Goal: Browse casually

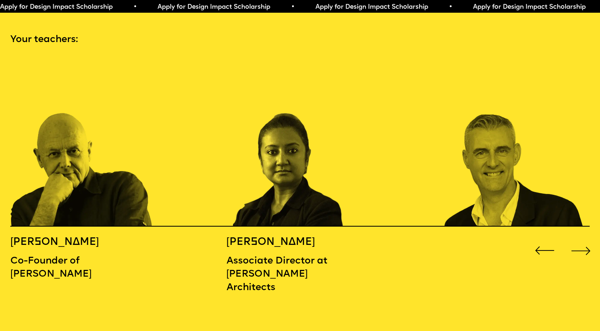
scroll to position [886, 0]
click at [583, 238] on div "Next slide" at bounding box center [581, 250] width 24 height 24
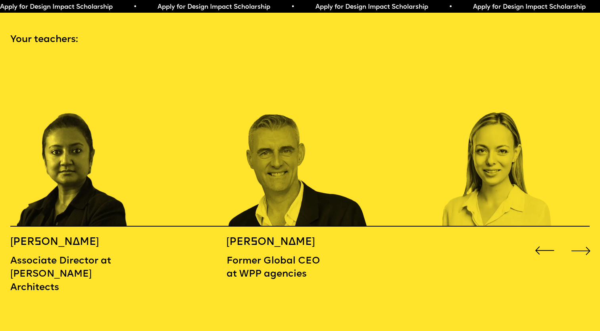
click at [583, 238] on div "Next slide" at bounding box center [581, 250] width 24 height 24
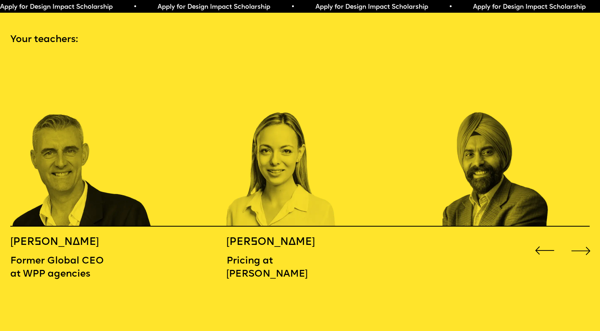
click at [583, 238] on div "Next slide" at bounding box center [581, 250] width 24 height 24
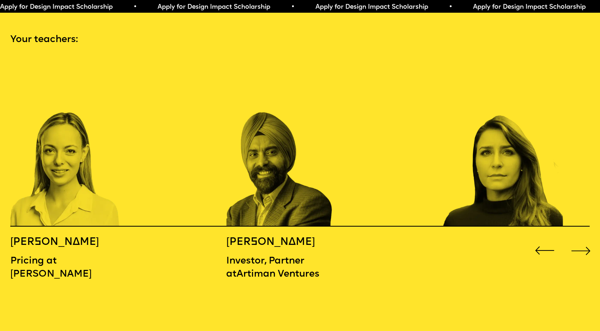
click at [583, 238] on div "Next slide" at bounding box center [581, 250] width 24 height 24
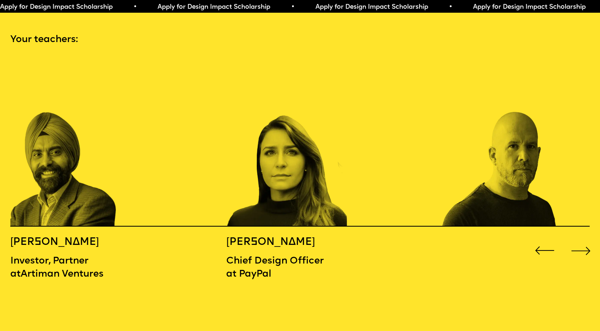
click at [583, 238] on div "Next slide" at bounding box center [581, 250] width 24 height 24
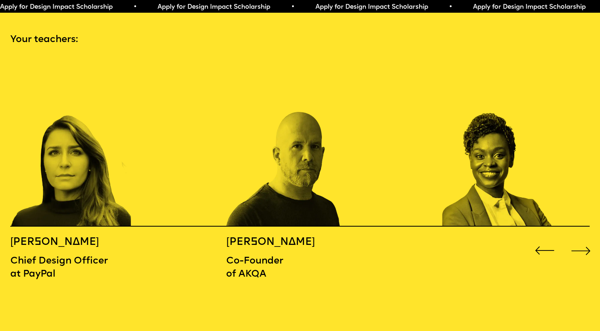
click at [583, 238] on div "Next slide" at bounding box center [581, 250] width 24 height 24
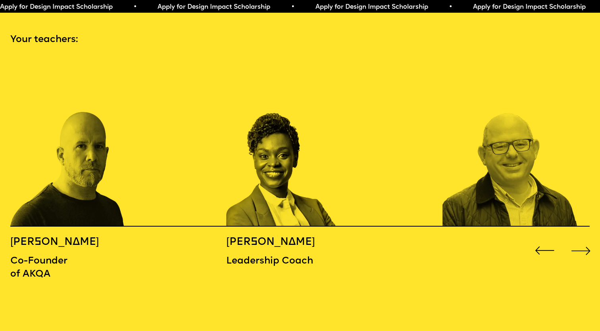
click at [583, 238] on div "Next slide" at bounding box center [581, 250] width 24 height 24
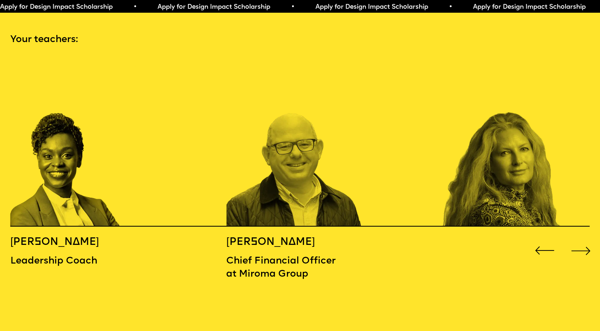
click at [583, 238] on div "Next slide" at bounding box center [581, 250] width 24 height 24
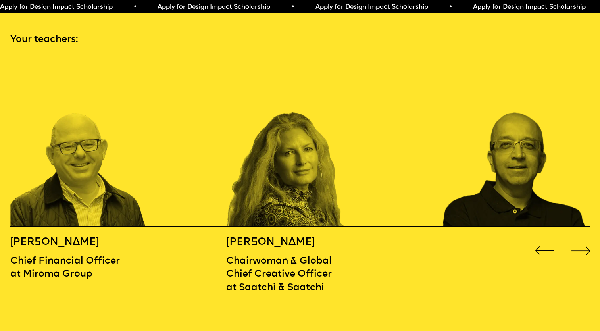
click at [583, 238] on div "Next slide" at bounding box center [581, 250] width 24 height 24
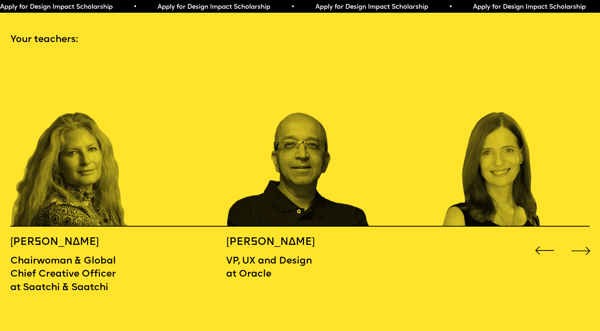
click at [584, 238] on div "Next slide" at bounding box center [581, 250] width 24 height 24
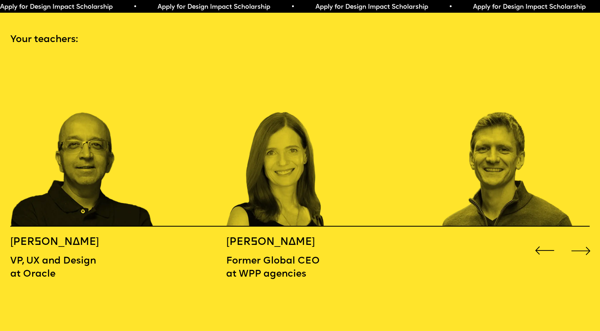
click at [584, 238] on div "Next slide" at bounding box center [581, 250] width 24 height 24
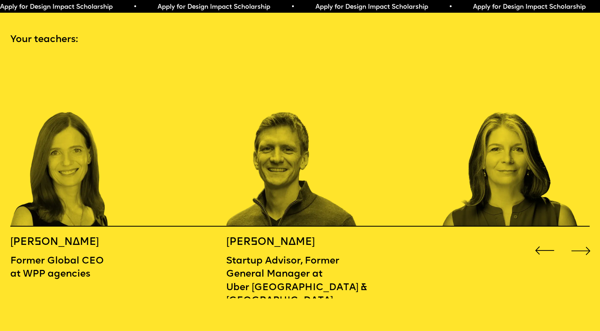
click at [584, 238] on div "Next slide" at bounding box center [581, 250] width 24 height 24
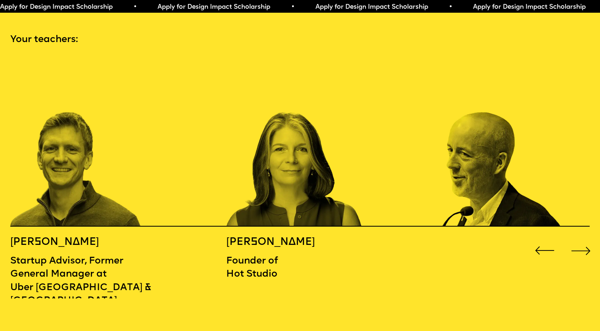
click at [584, 238] on div "Next slide" at bounding box center [581, 250] width 24 height 24
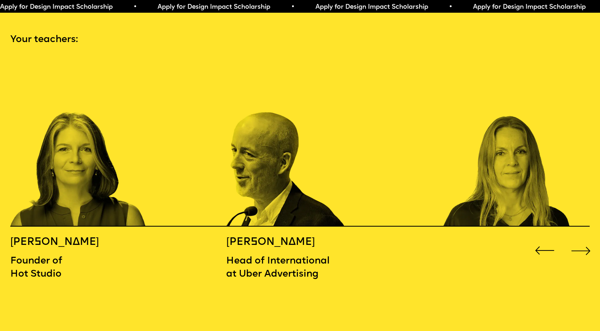
click at [584, 238] on div "Next slide" at bounding box center [581, 250] width 24 height 24
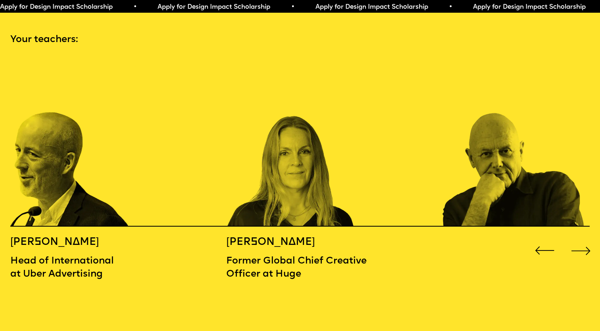
click at [584, 238] on div "Next slide" at bounding box center [581, 250] width 24 height 24
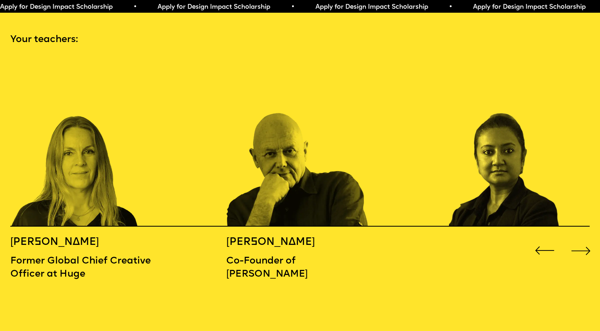
click at [584, 238] on div "Next slide" at bounding box center [581, 250] width 24 height 24
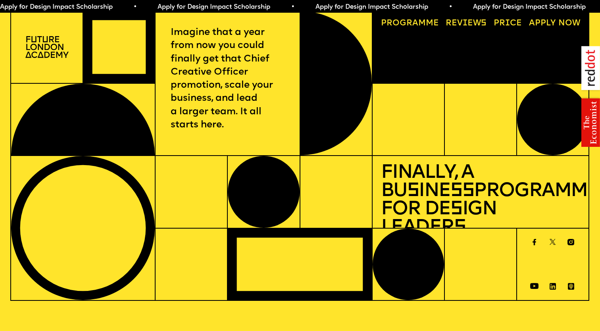
scroll to position [0, 0]
